Goal: Check status: Check status

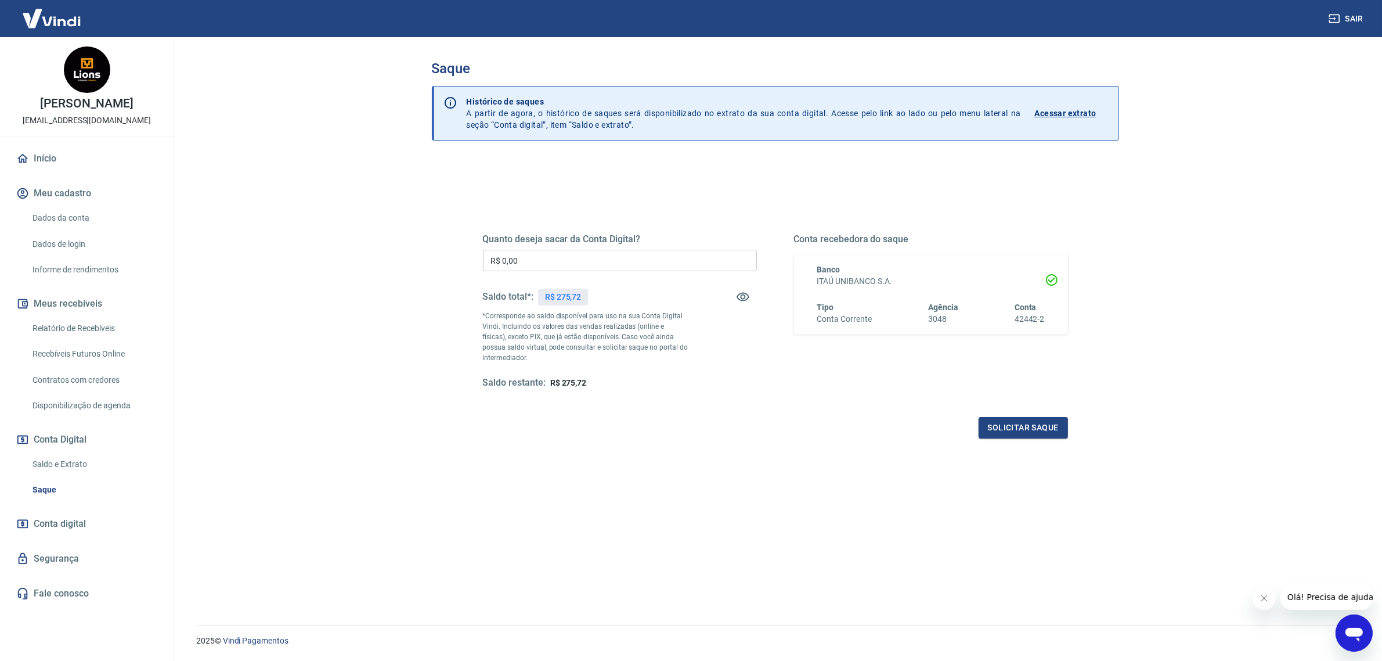
click at [91, 147] on link "Início" at bounding box center [87, 159] width 146 height 26
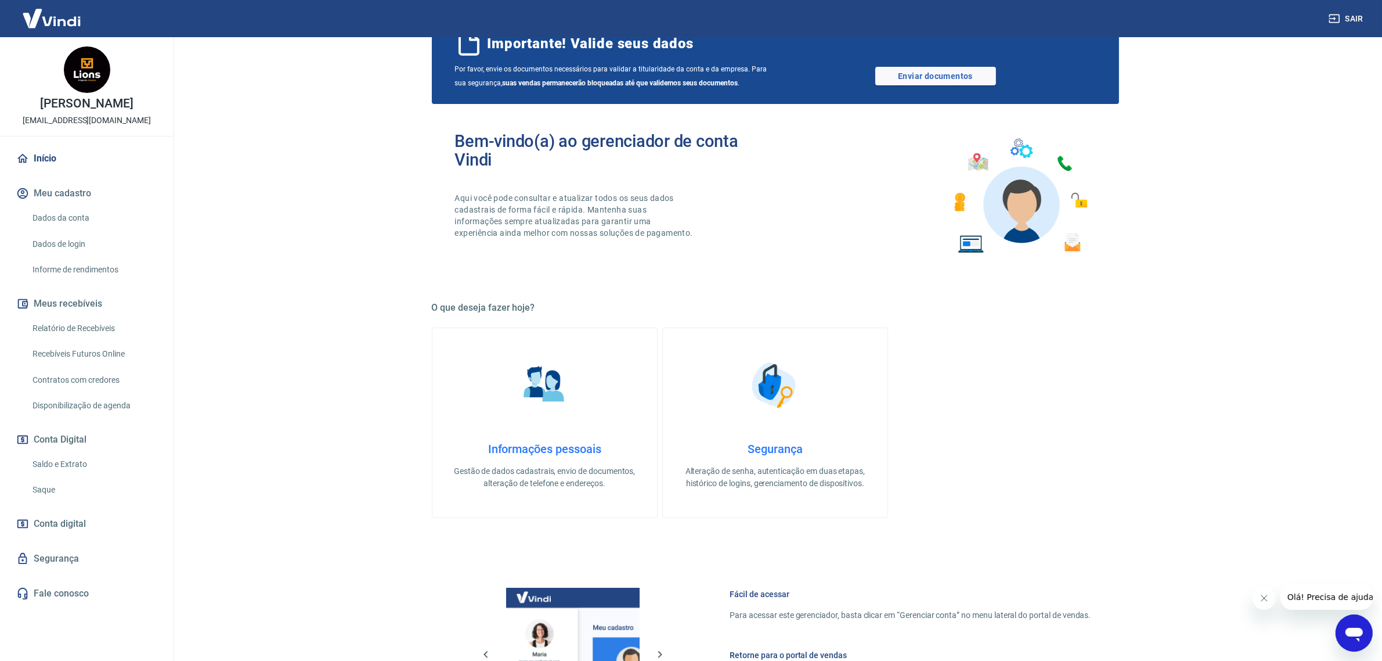
scroll to position [73, 0]
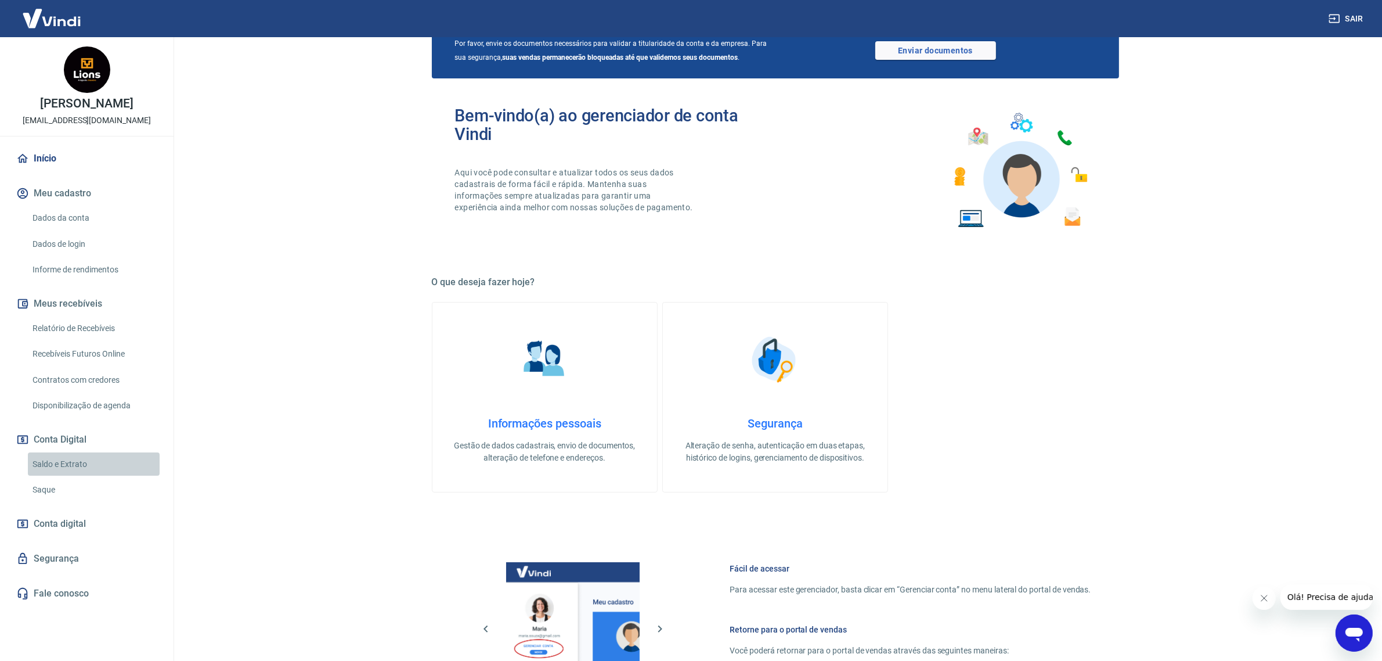
click at [80, 460] on link "Saldo e Extrato" at bounding box center [94, 464] width 132 height 24
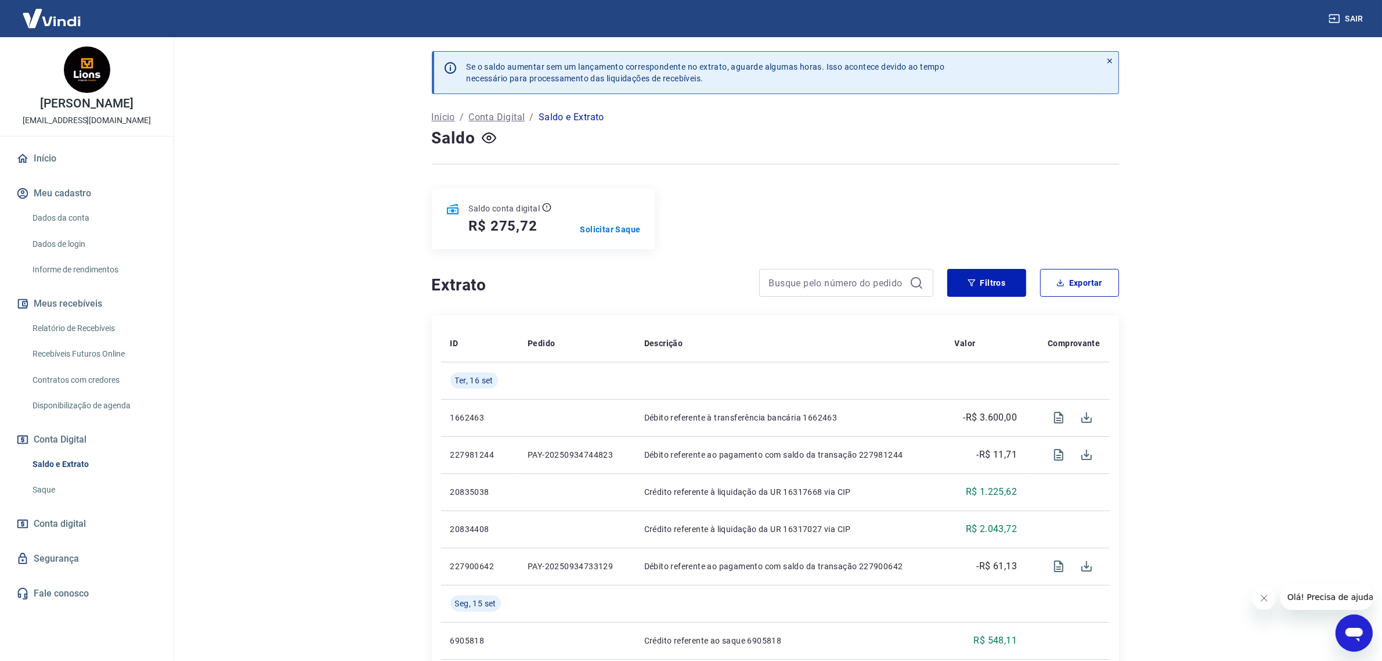
click at [96, 152] on link "Início" at bounding box center [87, 159] width 146 height 26
